Goal: Navigation & Orientation: Find specific page/section

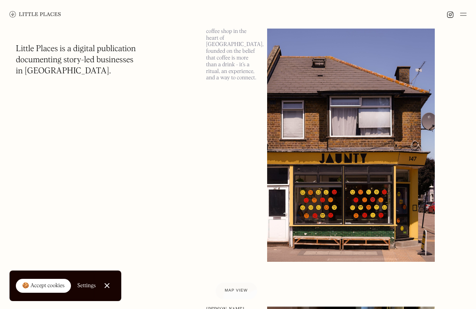
scroll to position [149, 0]
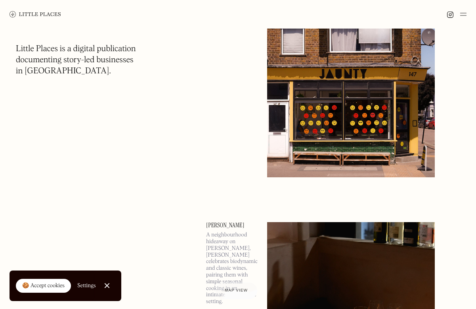
click at [304, 103] on img at bounding box center [351, 52] width 168 height 250
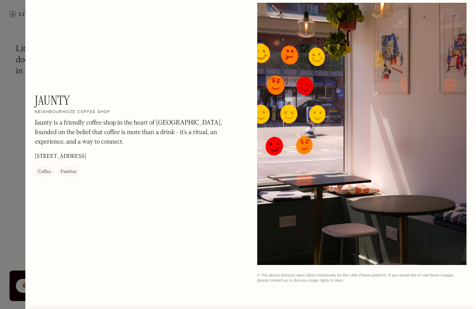
scroll to position [714, 0]
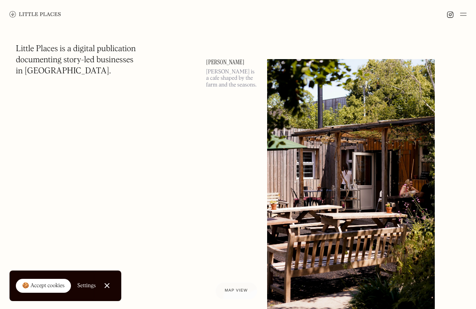
scroll to position [2696, 0]
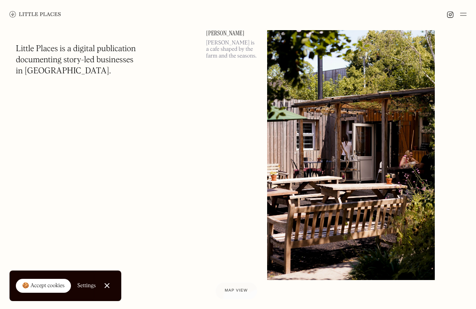
click at [278, 143] on img at bounding box center [351, 155] width 168 height 250
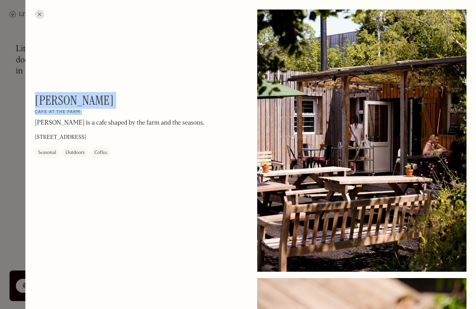
drag, startPoint x: 114, startPoint y: 109, endPoint x: 35, endPoint y: 94, distance: 80.7
click at [35, 94] on div "[PERSON_NAME] On Our Radar Cafe at the farm [PERSON_NAME] is a cafe shaped by t…" at bounding box center [140, 125] width 210 height 65
copy div "[PERSON_NAME] On Our Radar Cafe at the farm"
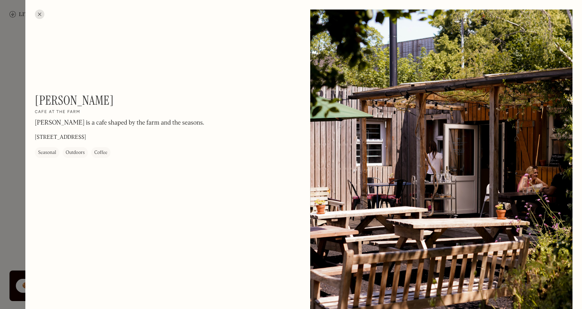
click at [40, 12] on div at bounding box center [40, 15] width 10 height 10
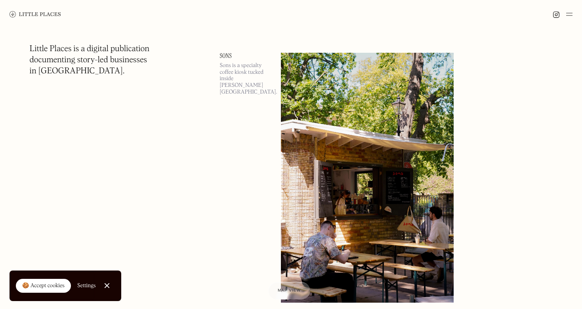
scroll to position [5918, 0]
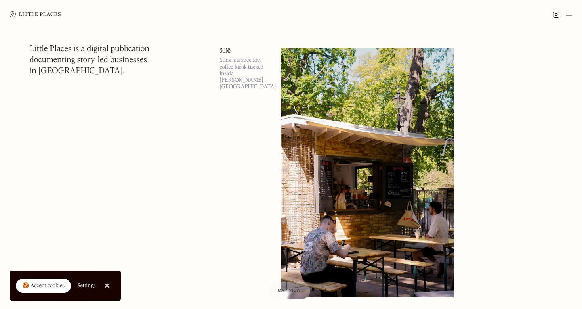
click at [326, 140] on img at bounding box center [367, 173] width 173 height 250
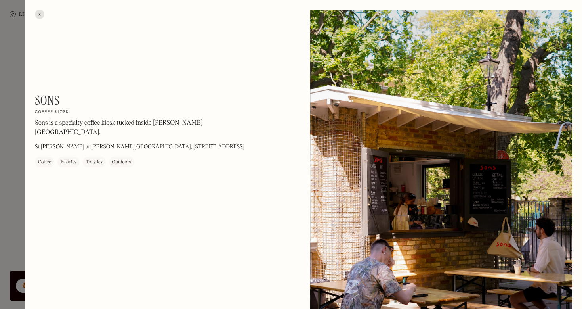
click at [40, 12] on div at bounding box center [40, 15] width 10 height 10
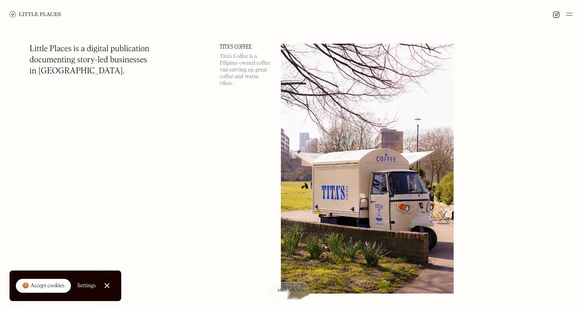
scroll to position [6814, 0]
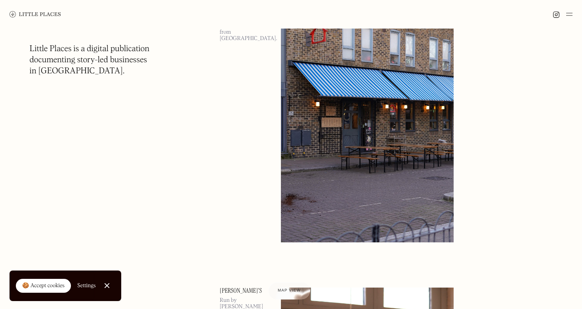
scroll to position [10061, 0]
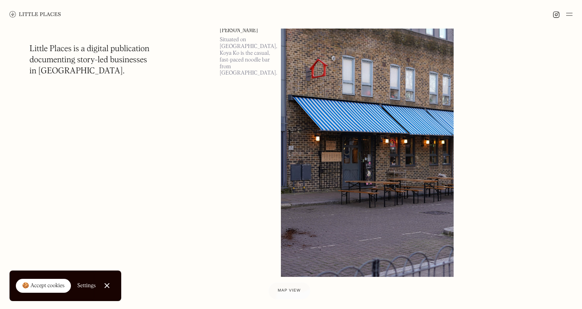
click at [327, 137] on img at bounding box center [367, 152] width 173 height 250
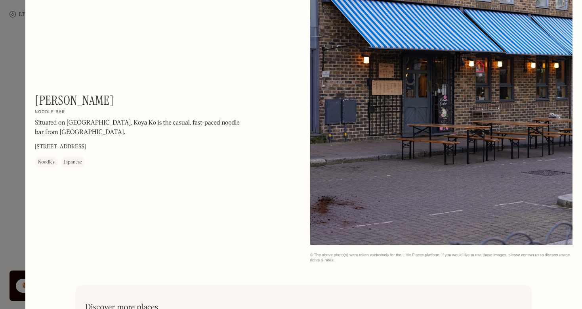
scroll to position [244, 0]
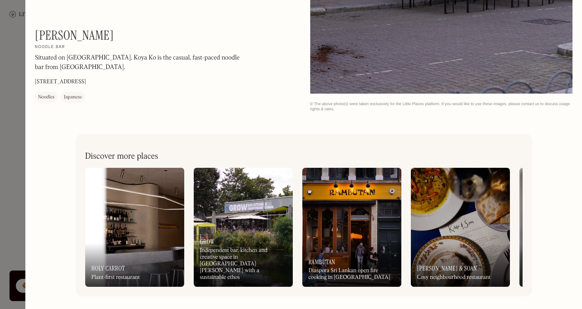
click at [17, 57] on div at bounding box center [291, 154] width 582 height 309
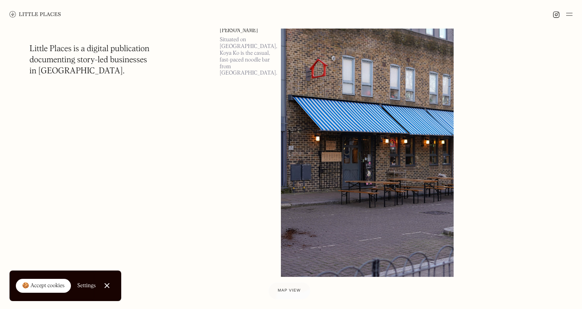
click at [475, 15] on img at bounding box center [569, 15] width 6 height 10
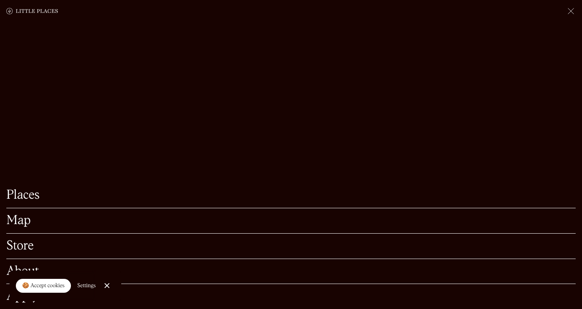
click at [16, 220] on link "Map" at bounding box center [290, 220] width 569 height 12
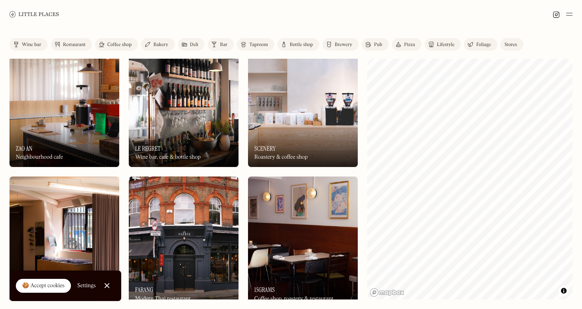
scroll to position [41, 0]
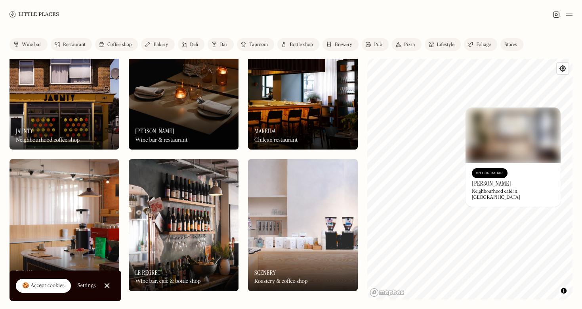
click at [509, 139] on img at bounding box center [513, 134] width 95 height 55
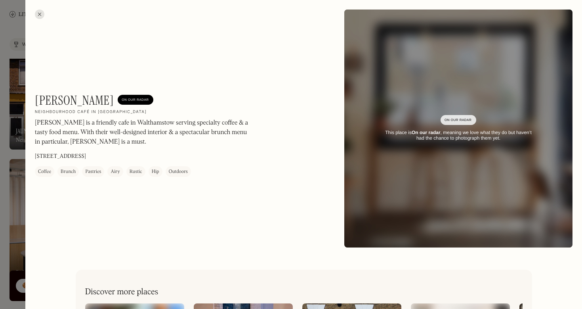
click at [39, 14] on div at bounding box center [40, 15] width 10 height 10
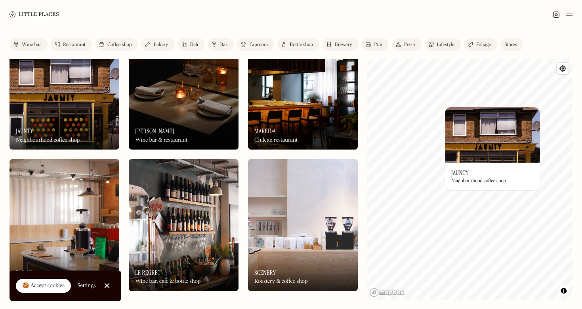
click at [488, 137] on img at bounding box center [492, 134] width 95 height 55
